Goal: Find specific page/section: Find specific page/section

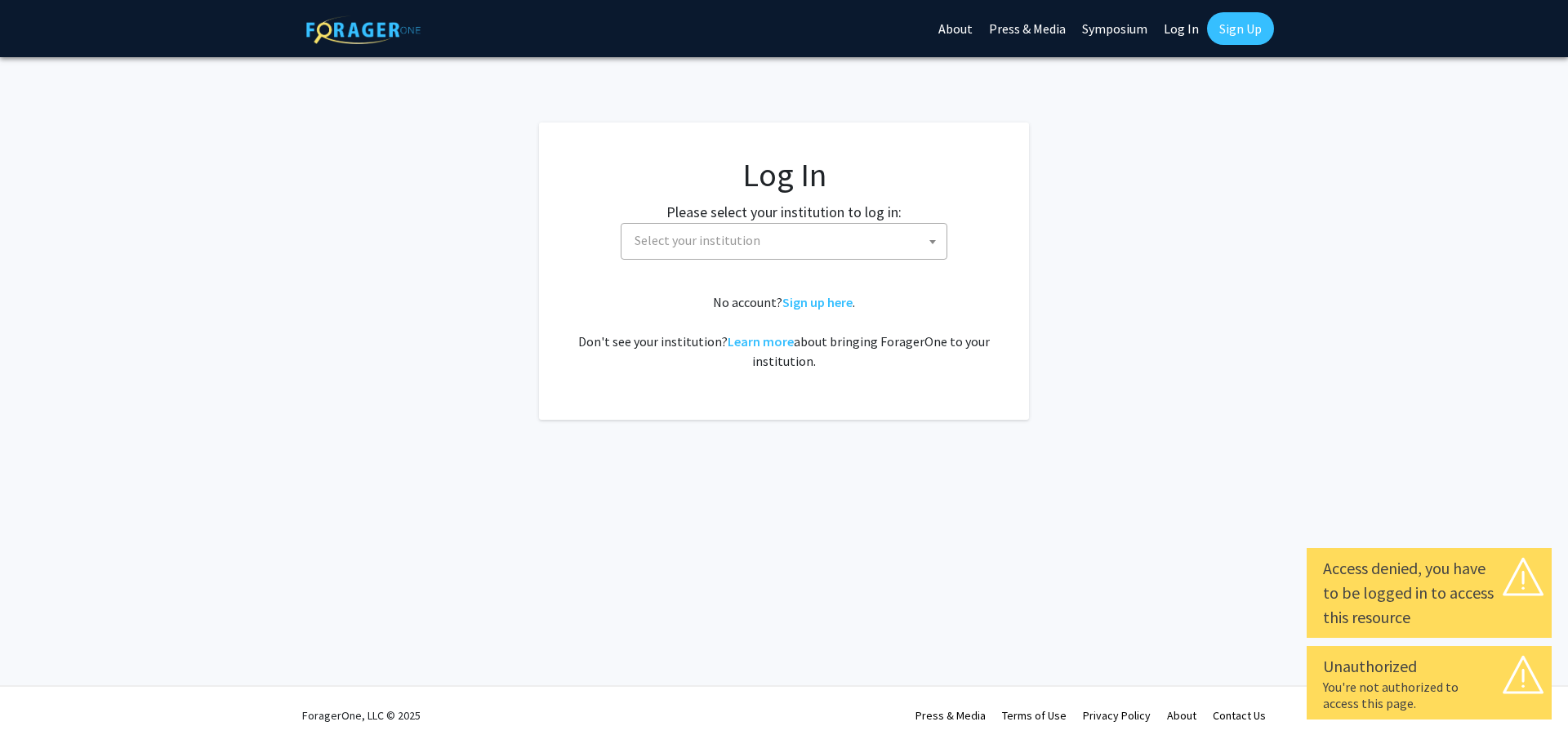
click at [853, 244] on span "Select your institution" at bounding box center [787, 241] width 319 height 34
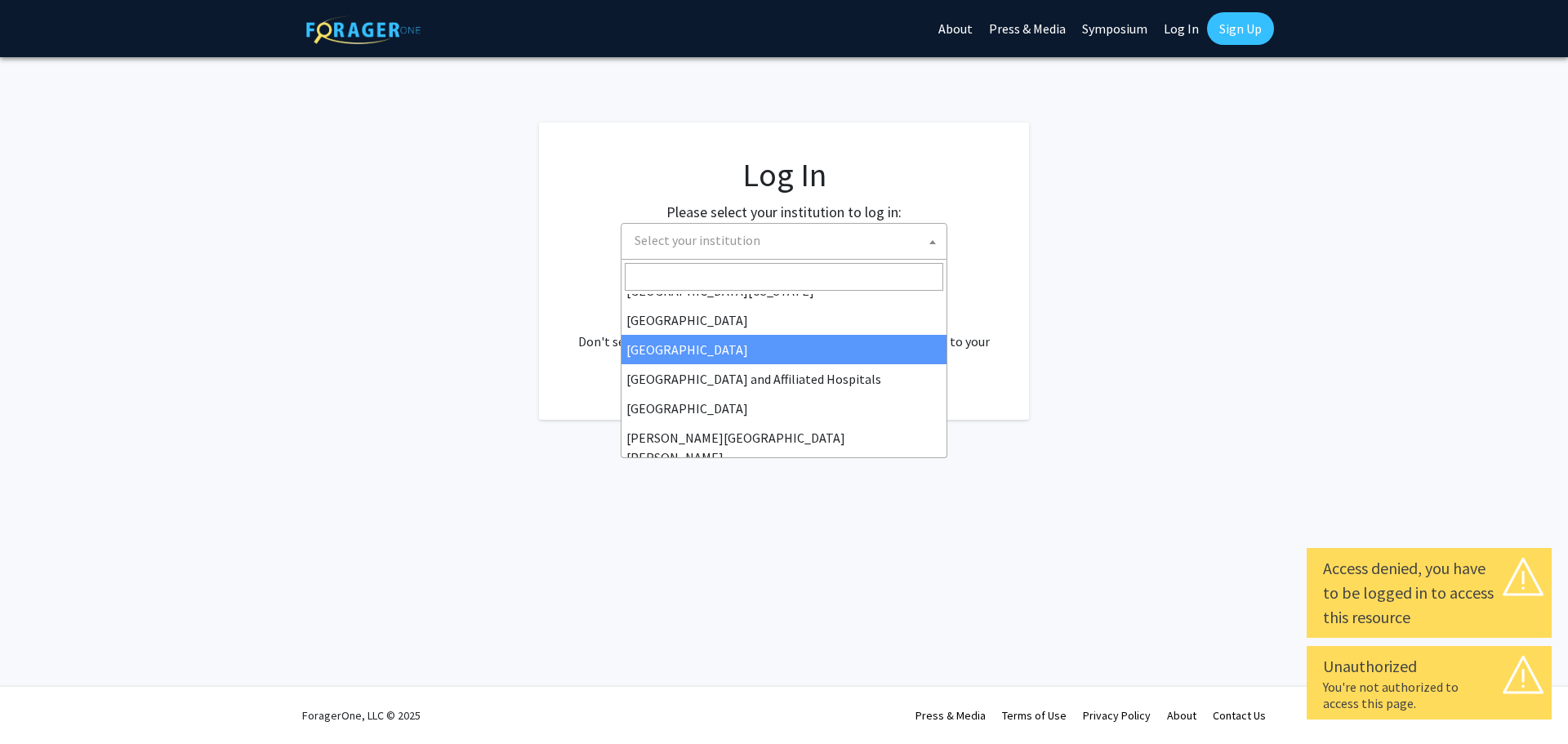
scroll to position [245, 0]
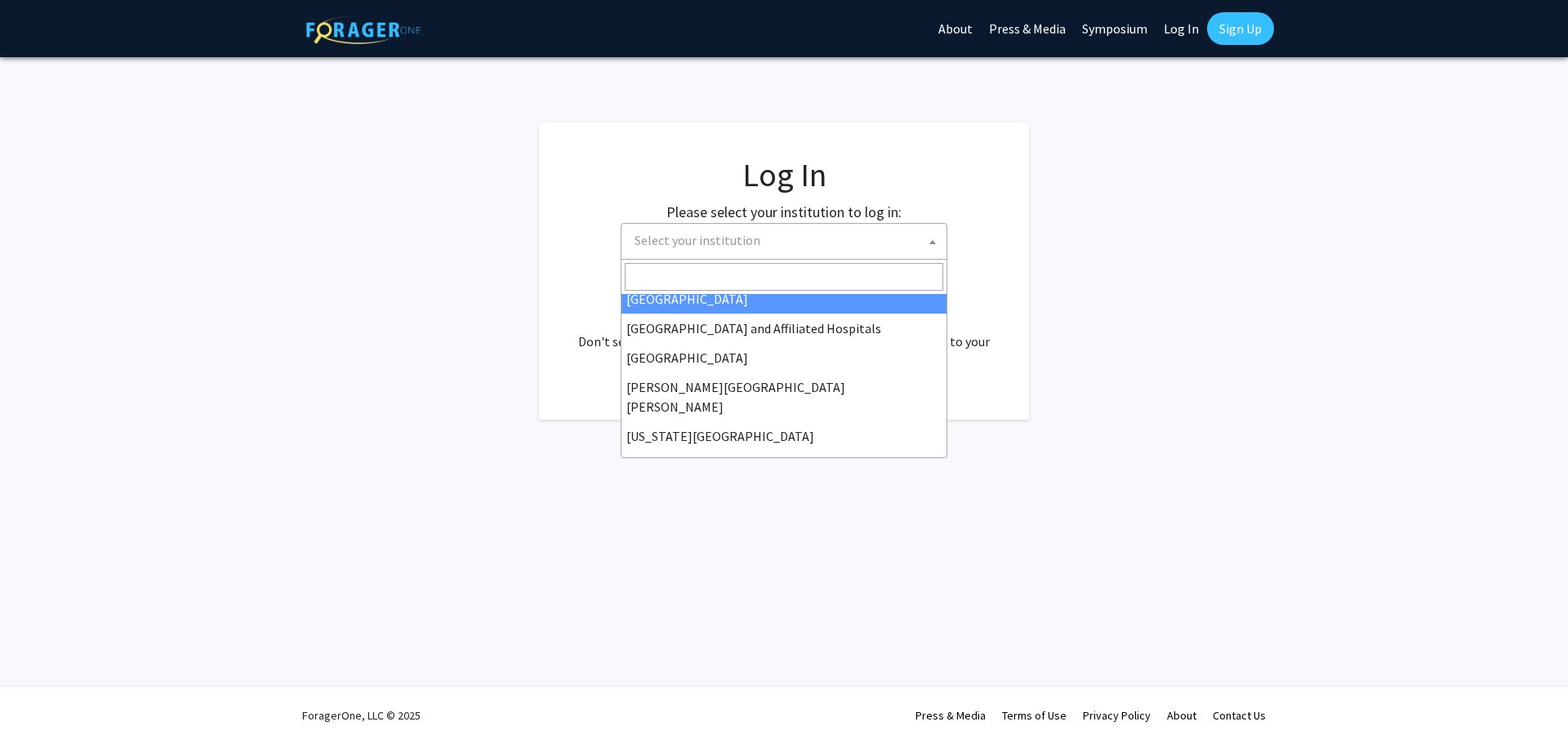
select select "23"
